Goal: Task Accomplishment & Management: Manage account settings

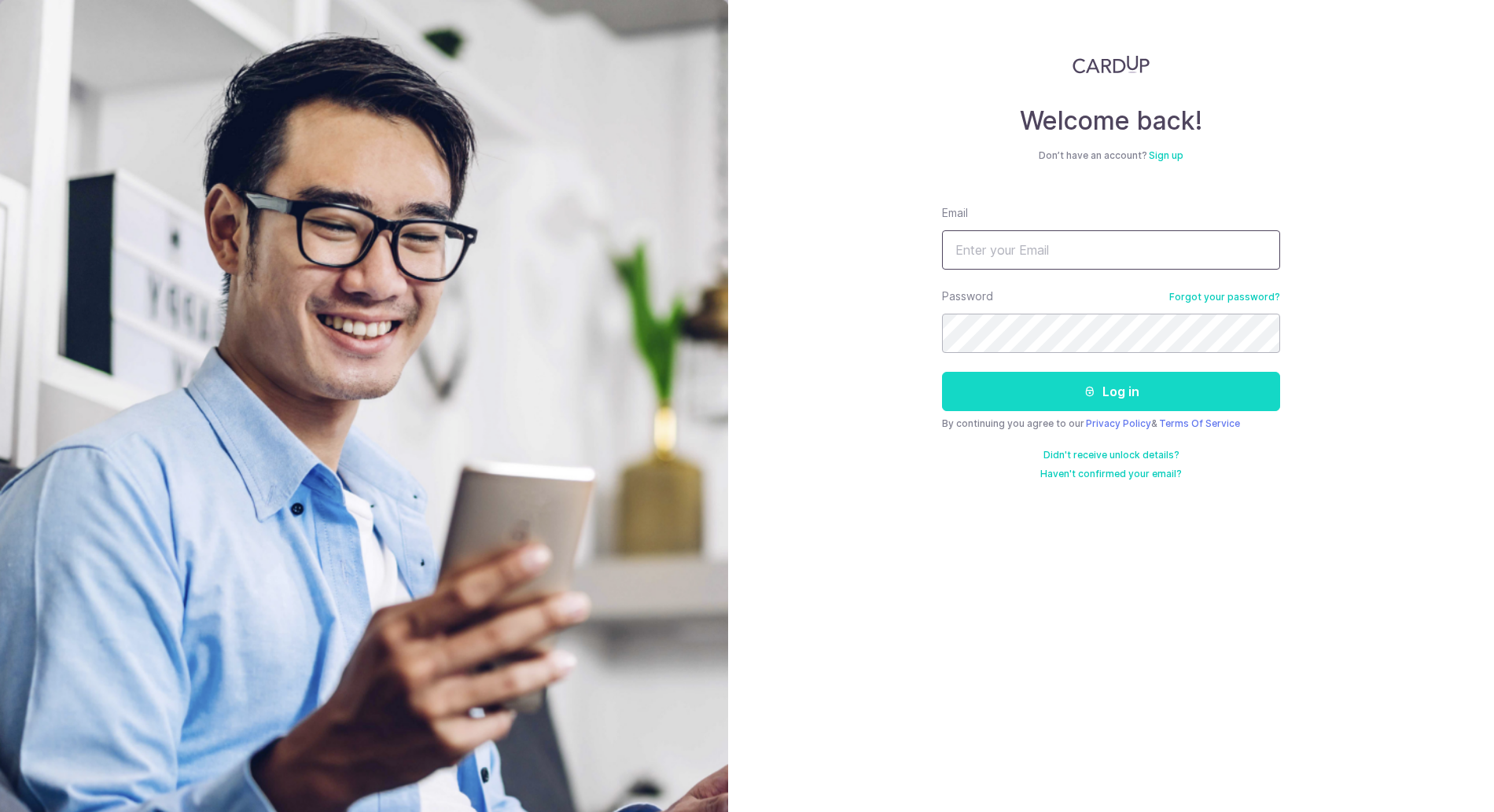
type input "[EMAIL_ADDRESS][DOMAIN_NAME]"
click at [1063, 385] on button "Log in" at bounding box center [1110, 392] width 338 height 40
